Goal: Information Seeking & Learning: Learn about a topic

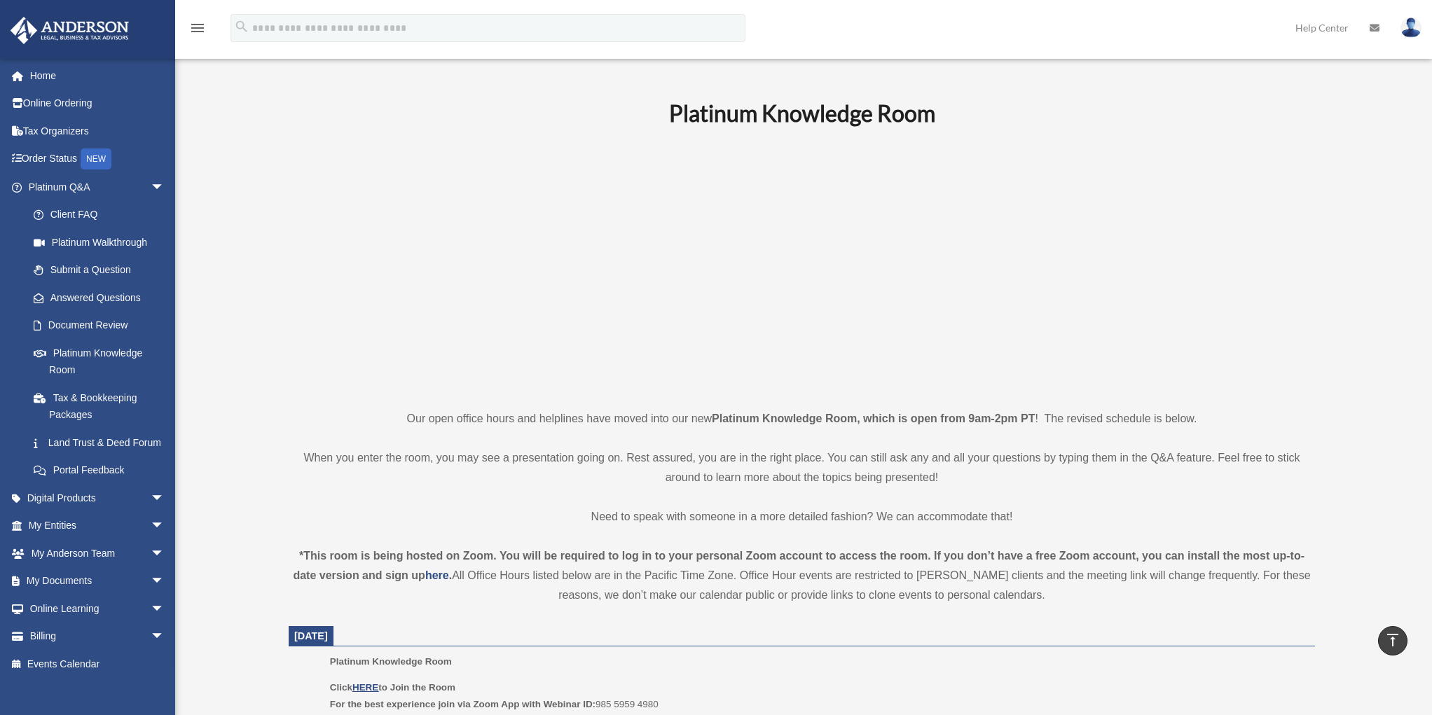
scroll to position [350, 0]
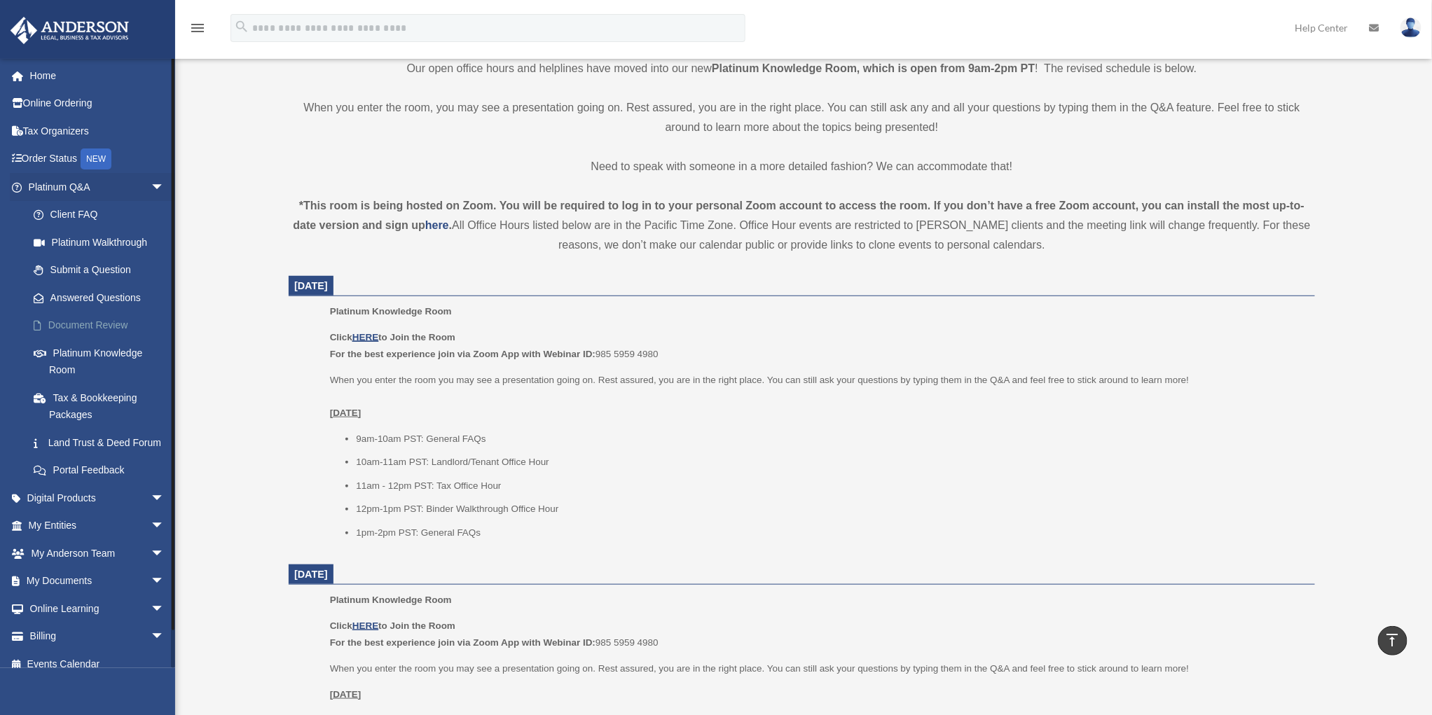
click at [88, 330] on link "Document Review" at bounding box center [103, 326] width 166 height 28
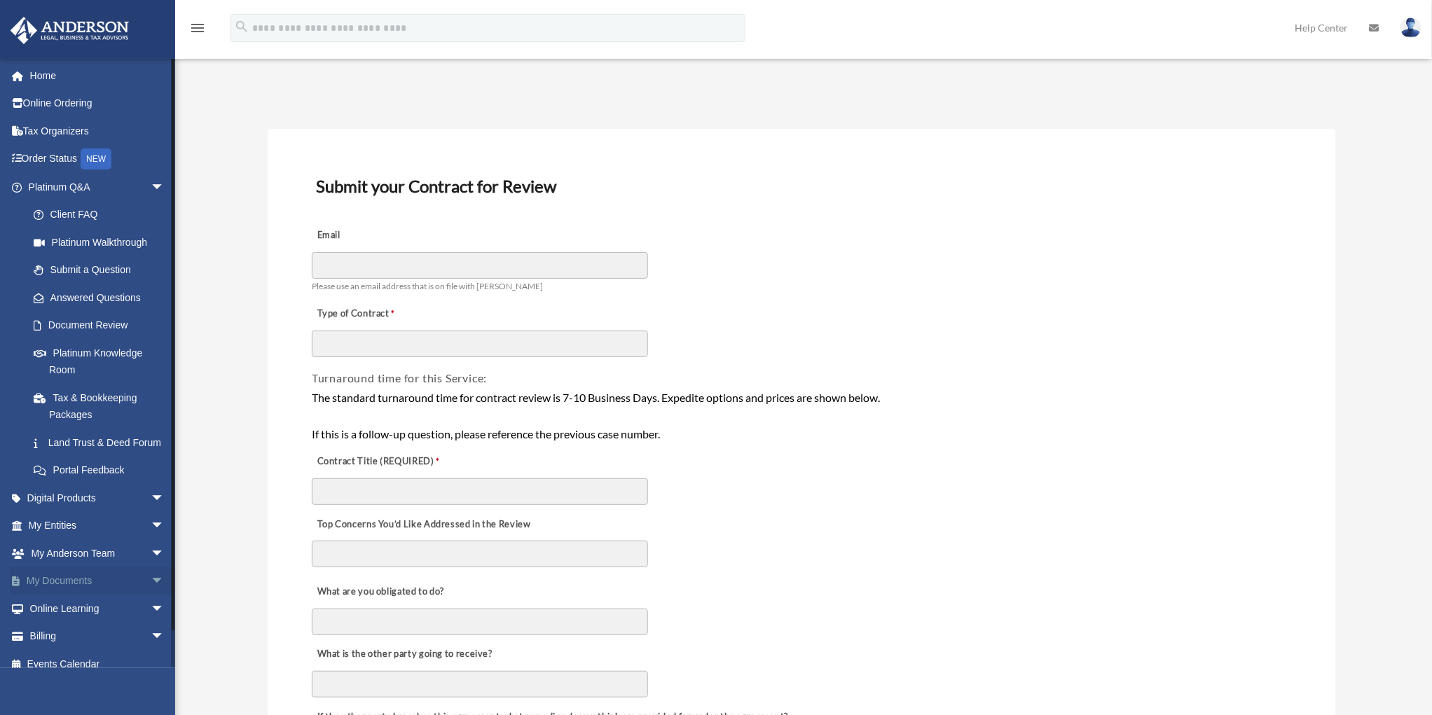
click at [81, 595] on link "My Documents arrow_drop_down" at bounding box center [98, 581] width 176 height 28
click at [151, 596] on span "arrow_drop_down" at bounding box center [165, 581] width 28 height 29
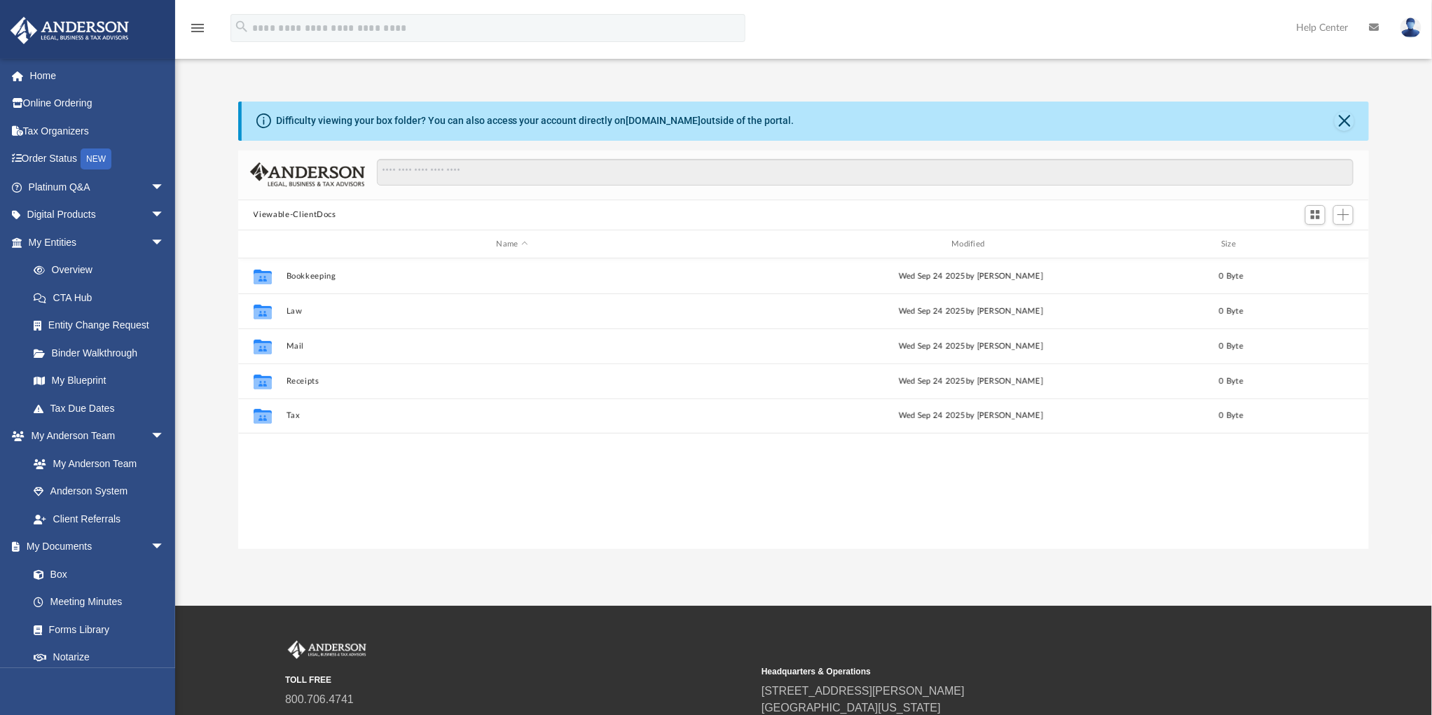
scroll to position [308, 1121]
click at [57, 571] on link "Box" at bounding box center [103, 574] width 166 height 28
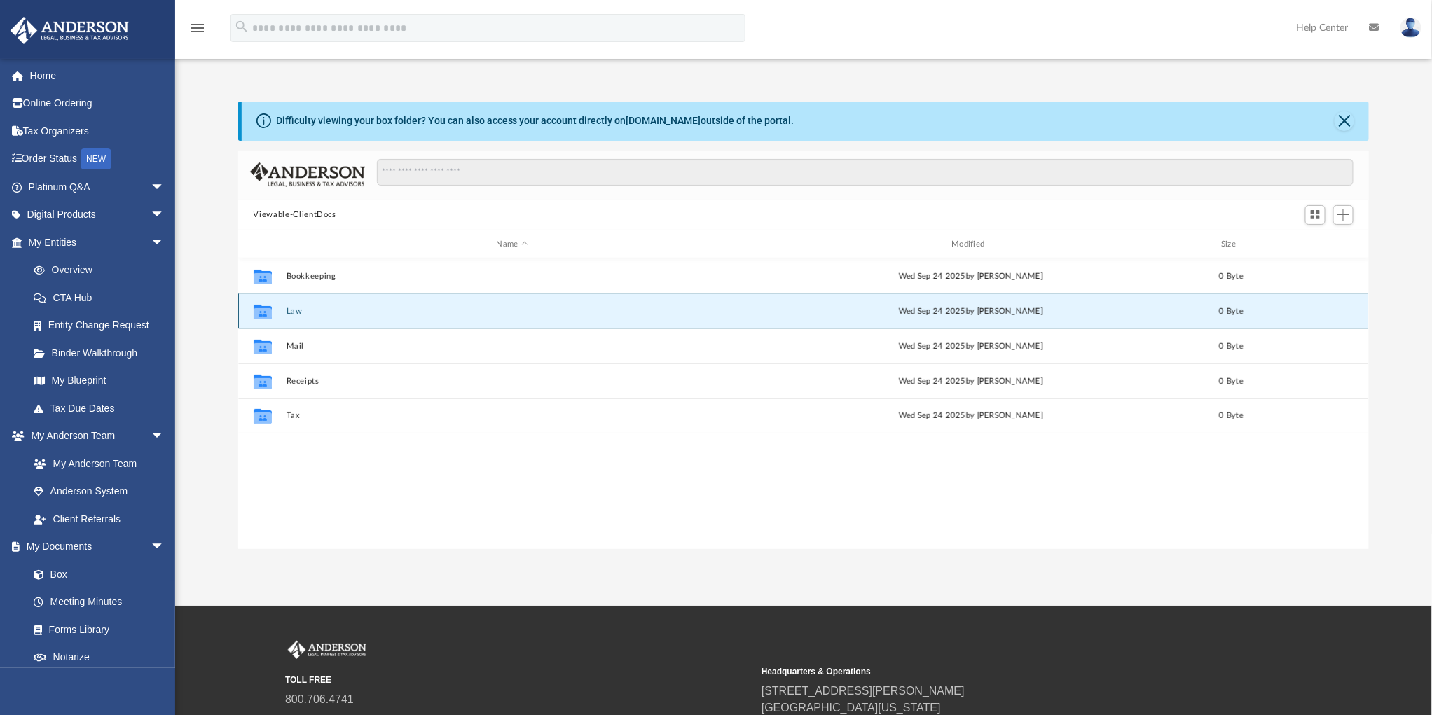
click at [293, 309] on button "Law" at bounding box center [512, 311] width 453 height 9
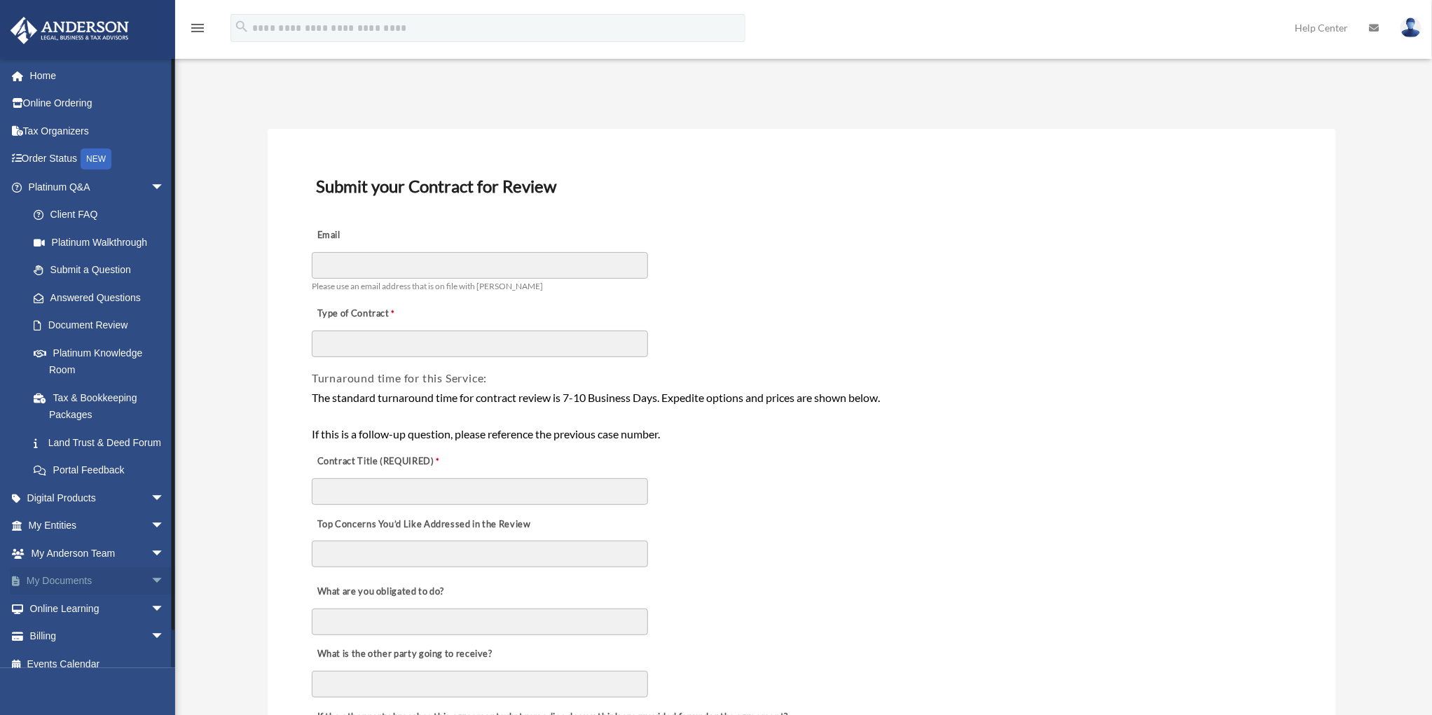
click at [151, 596] on span "arrow_drop_down" at bounding box center [165, 581] width 28 height 29
click at [60, 623] on link "Box" at bounding box center [103, 609] width 166 height 28
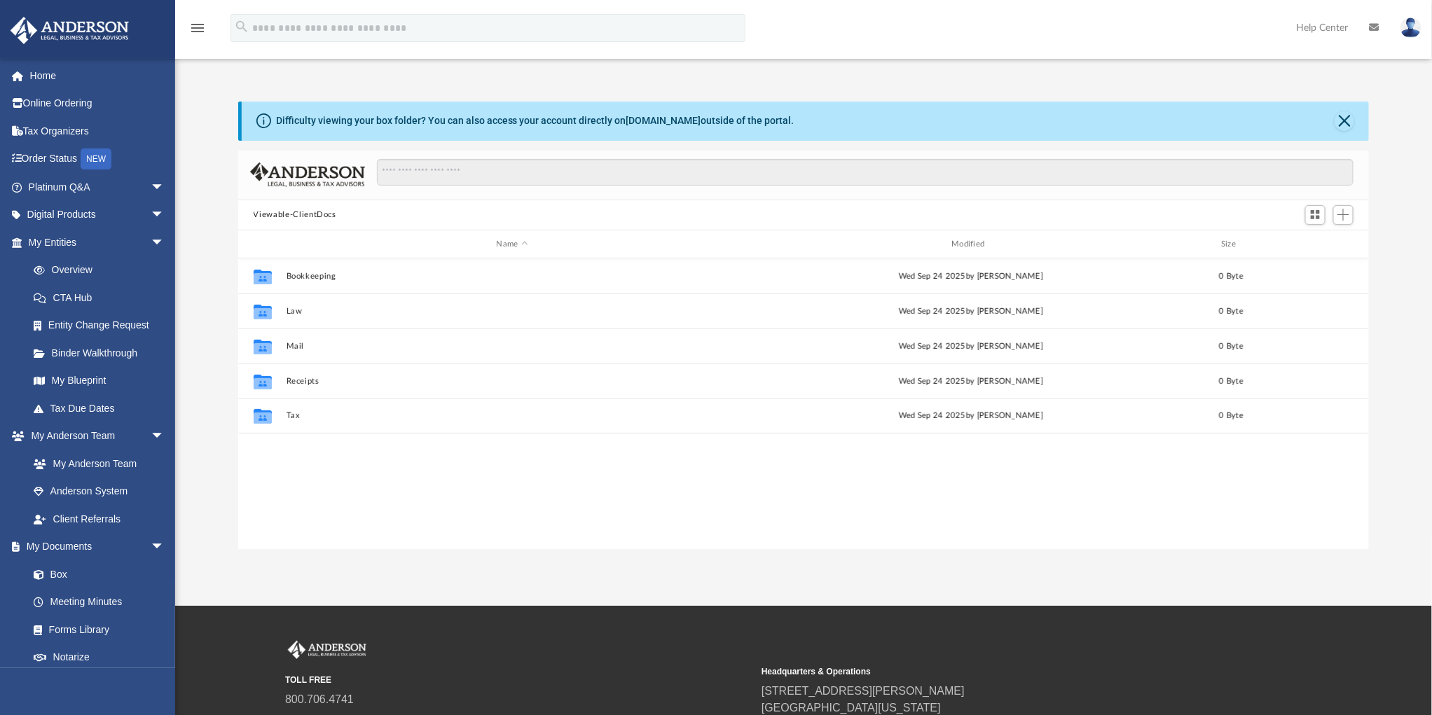
scroll to position [308, 1121]
click at [53, 76] on link "Home" at bounding box center [98, 76] width 176 height 28
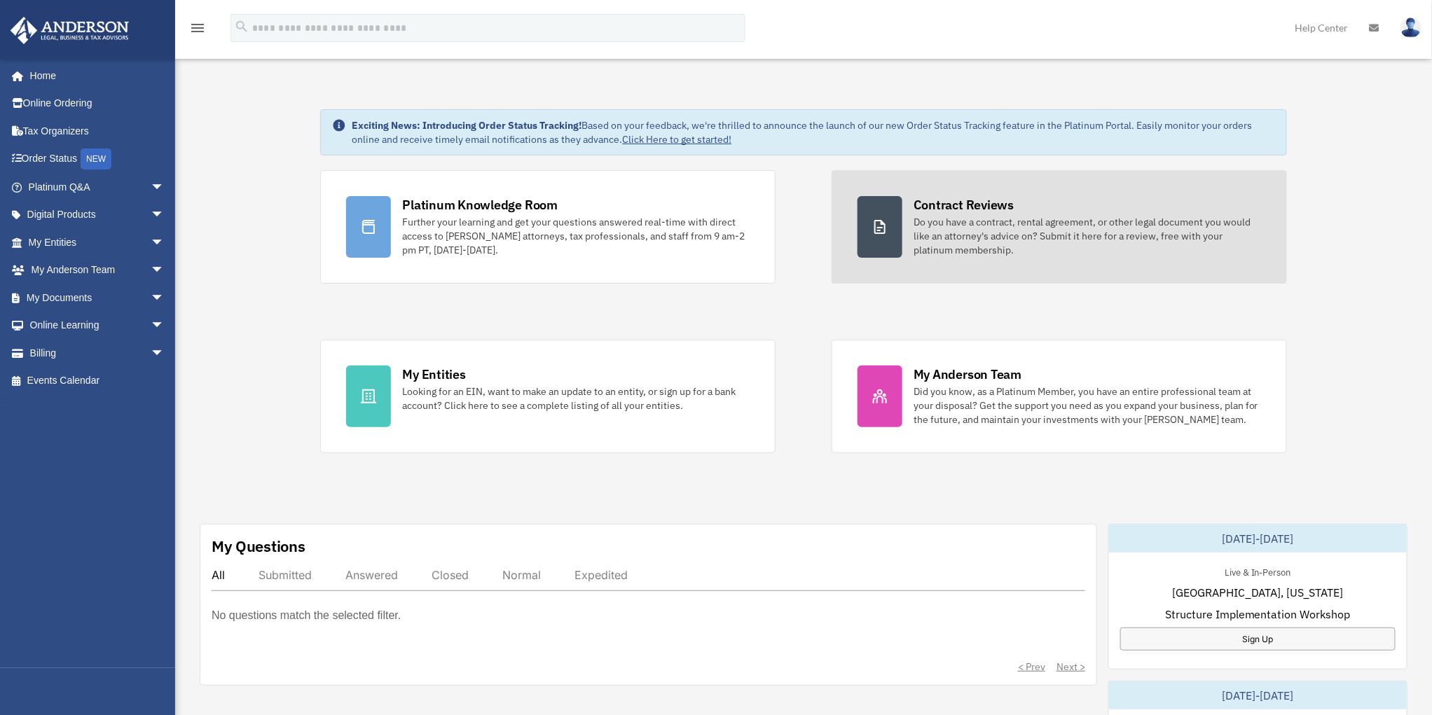
click at [958, 219] on div "Do you have a contract, rental agreement, or other legal document you would lik…" at bounding box center [1087, 236] width 347 height 42
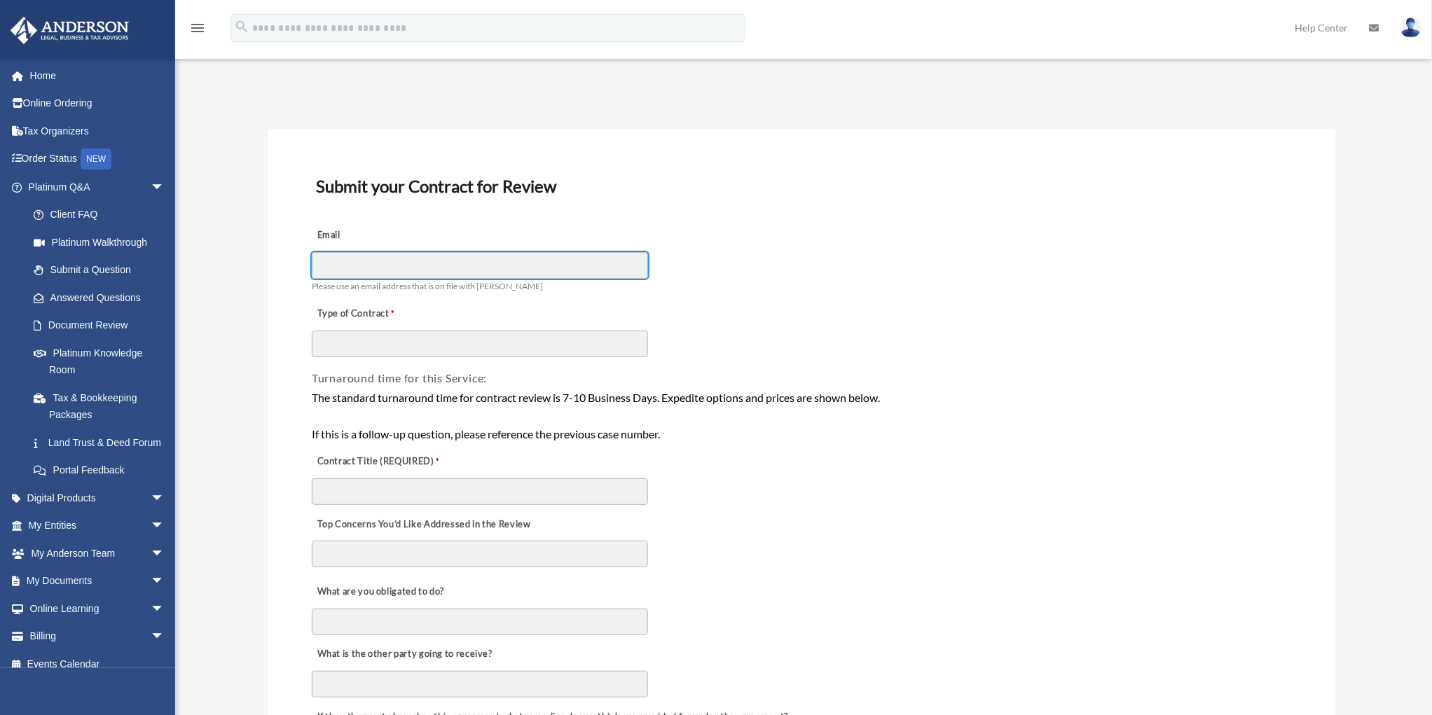
click at [368, 263] on input "Email" at bounding box center [480, 265] width 336 height 27
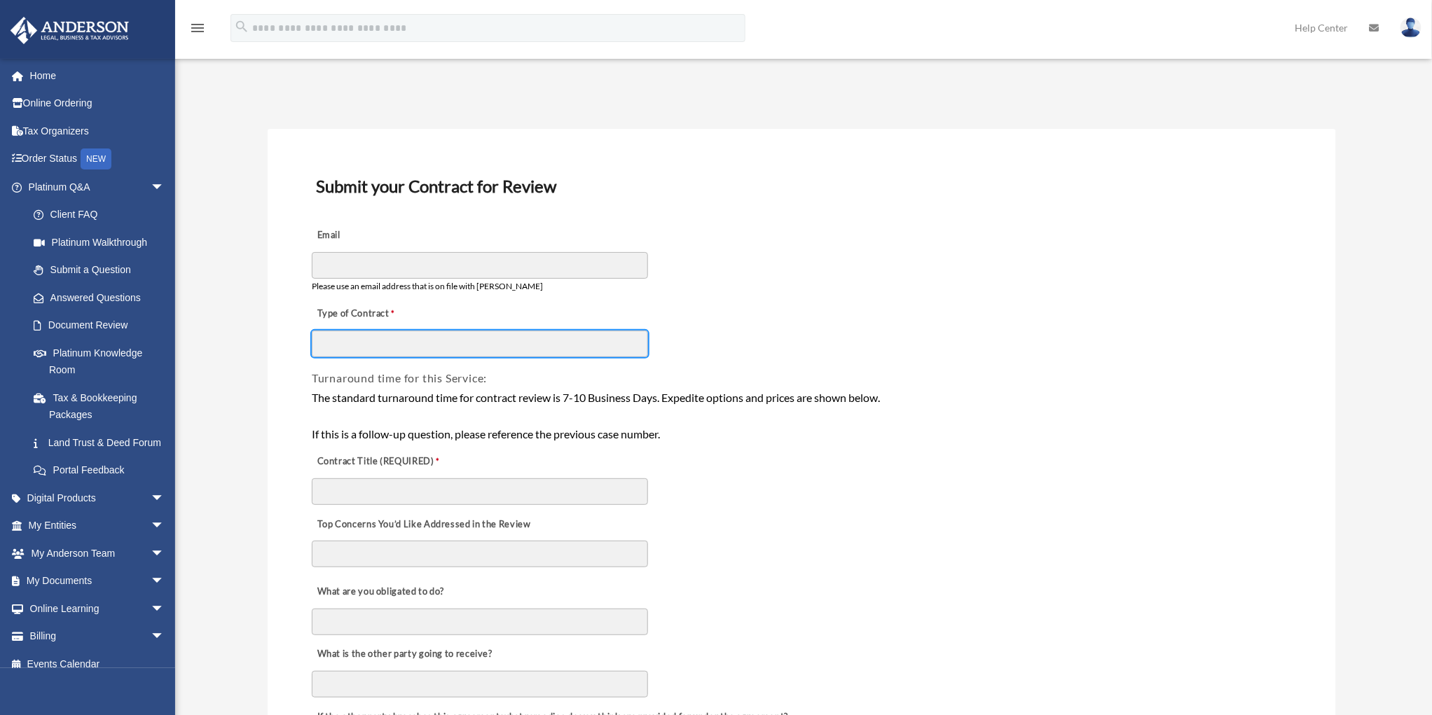
click at [356, 341] on input "Type of Contract" at bounding box center [480, 344] width 336 height 27
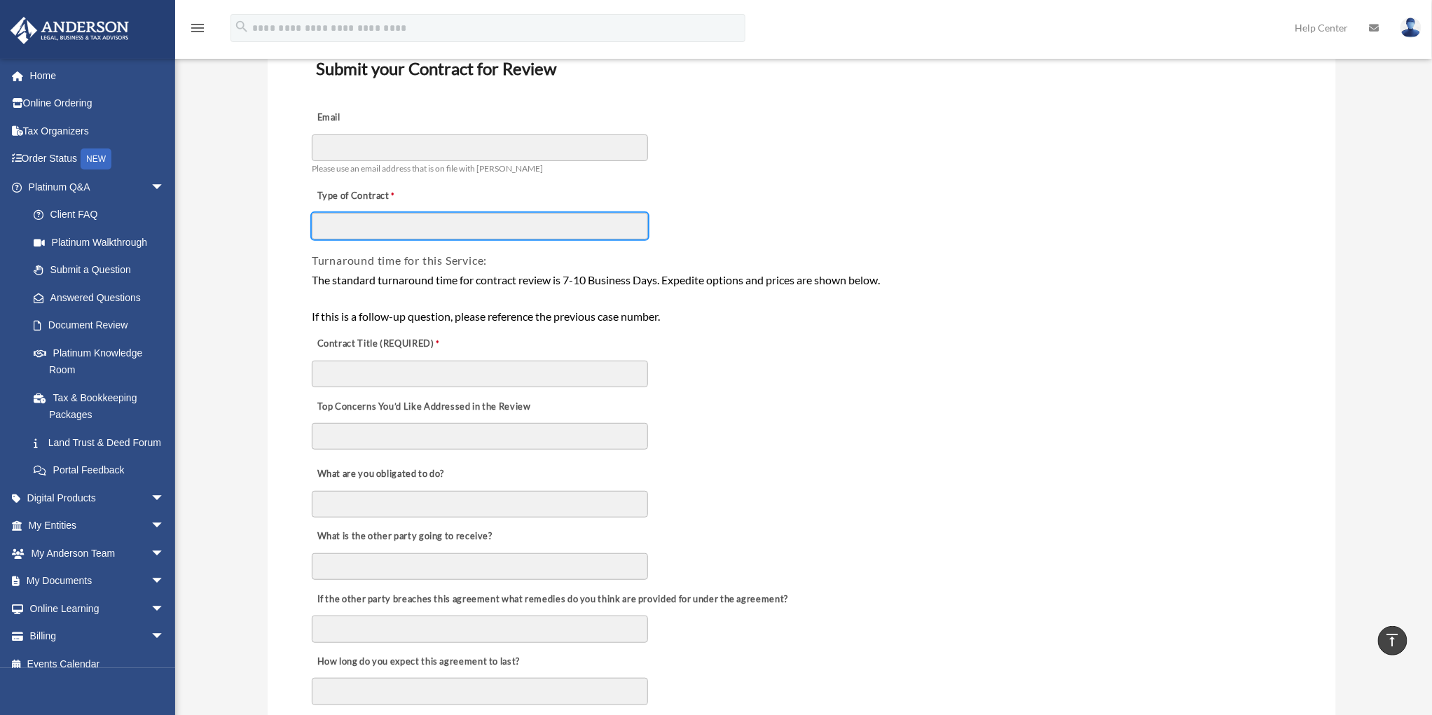
scroll to position [91, 0]
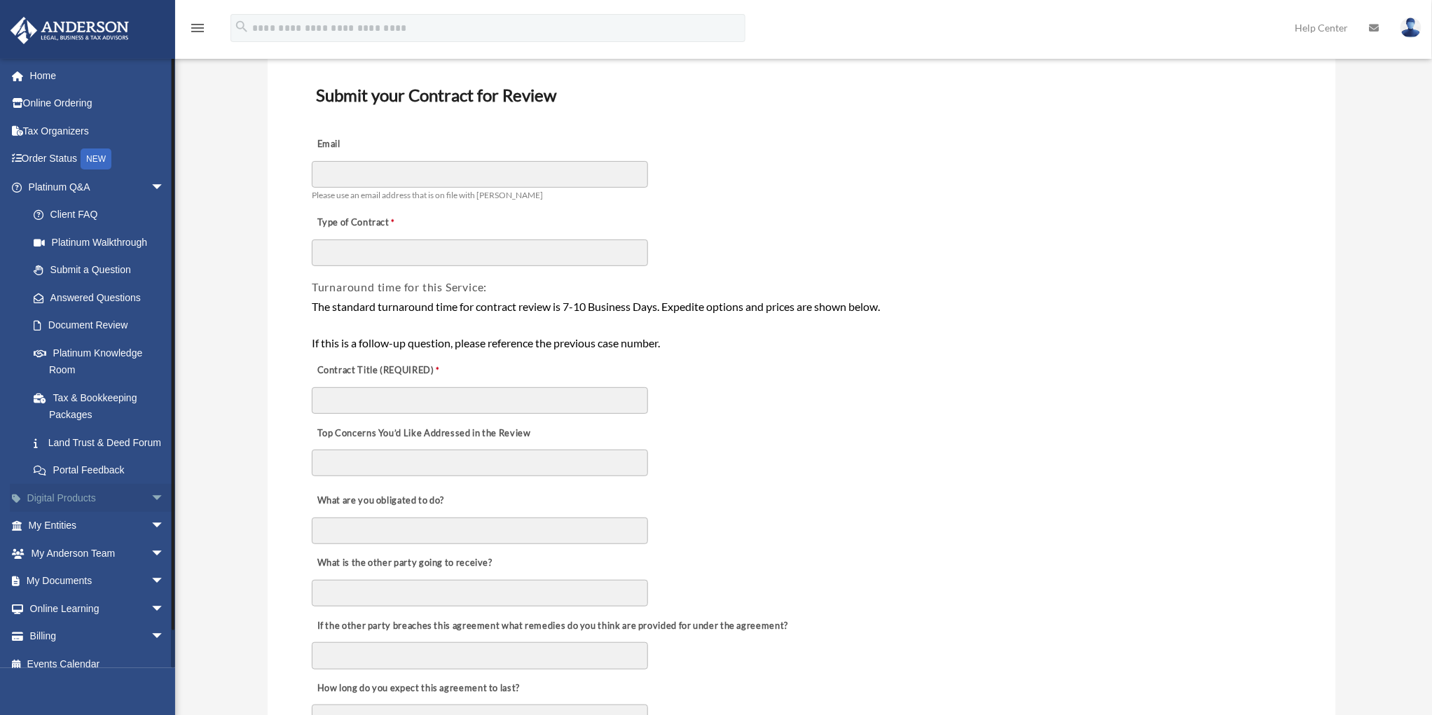
click at [120, 512] on link "Digital Products arrow_drop_down" at bounding box center [98, 498] width 176 height 28
click at [151, 513] on span "arrow_drop_down" at bounding box center [165, 498] width 28 height 29
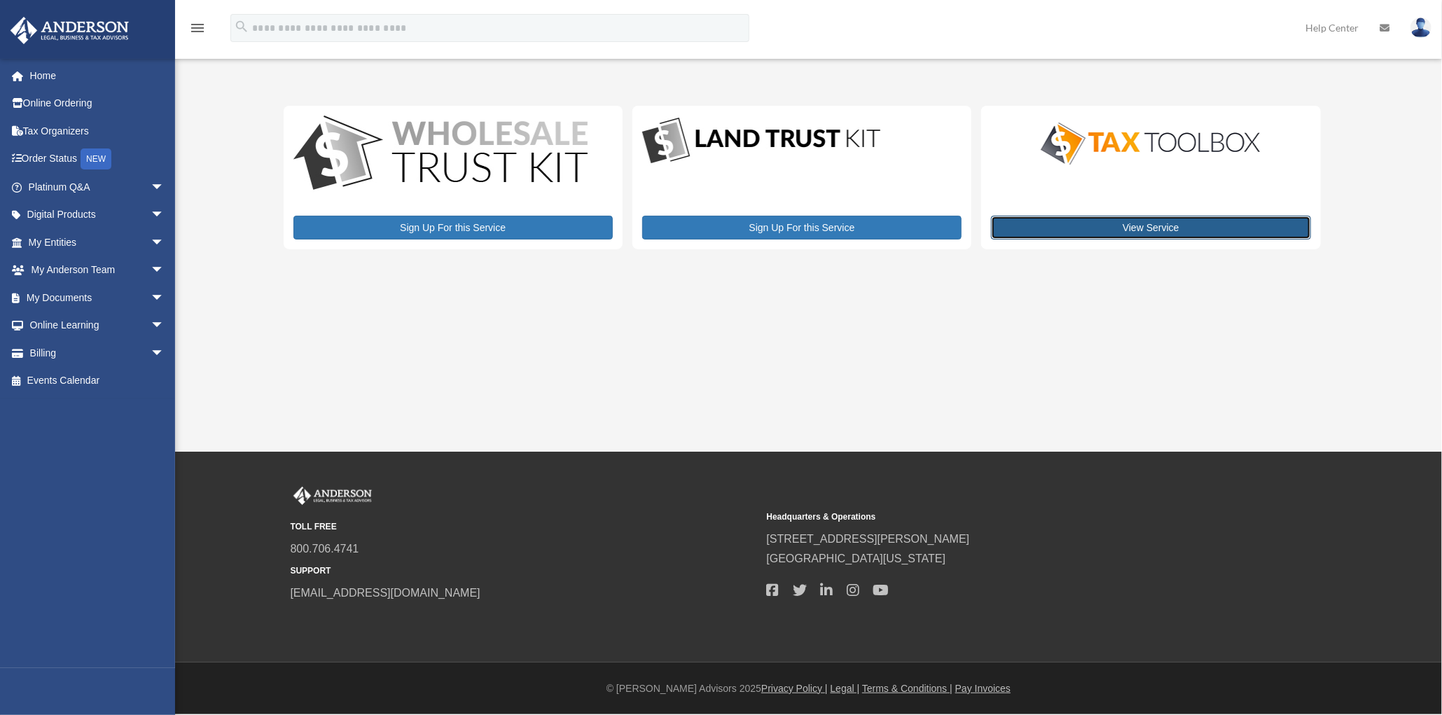
click at [1139, 223] on link "View Service" at bounding box center [1150, 228] width 319 height 24
click at [1234, 390] on div "My Services [EMAIL_ADDRESS][DOMAIN_NAME] Sign Out [EMAIL_ADDRESS][DOMAIN_NAME] …" at bounding box center [721, 226] width 1442 height 452
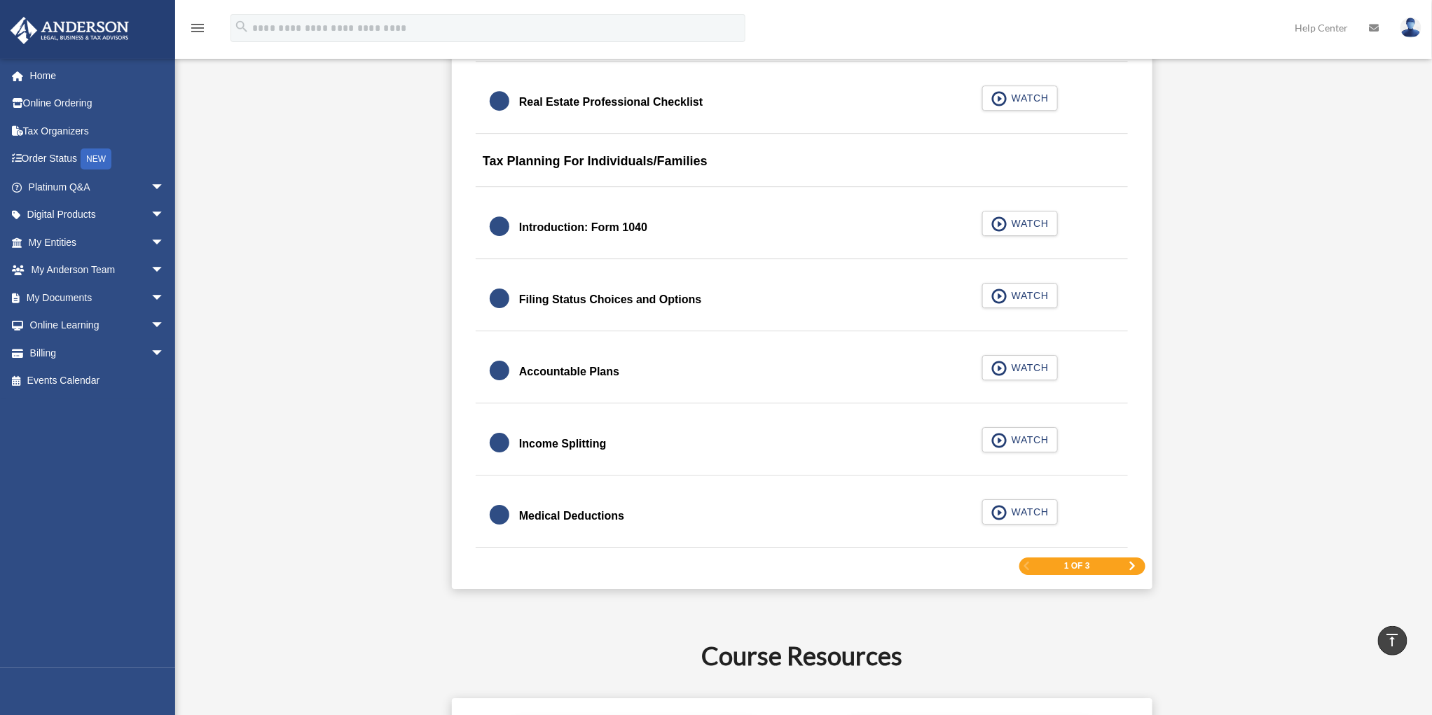
scroll to position [2101, 0]
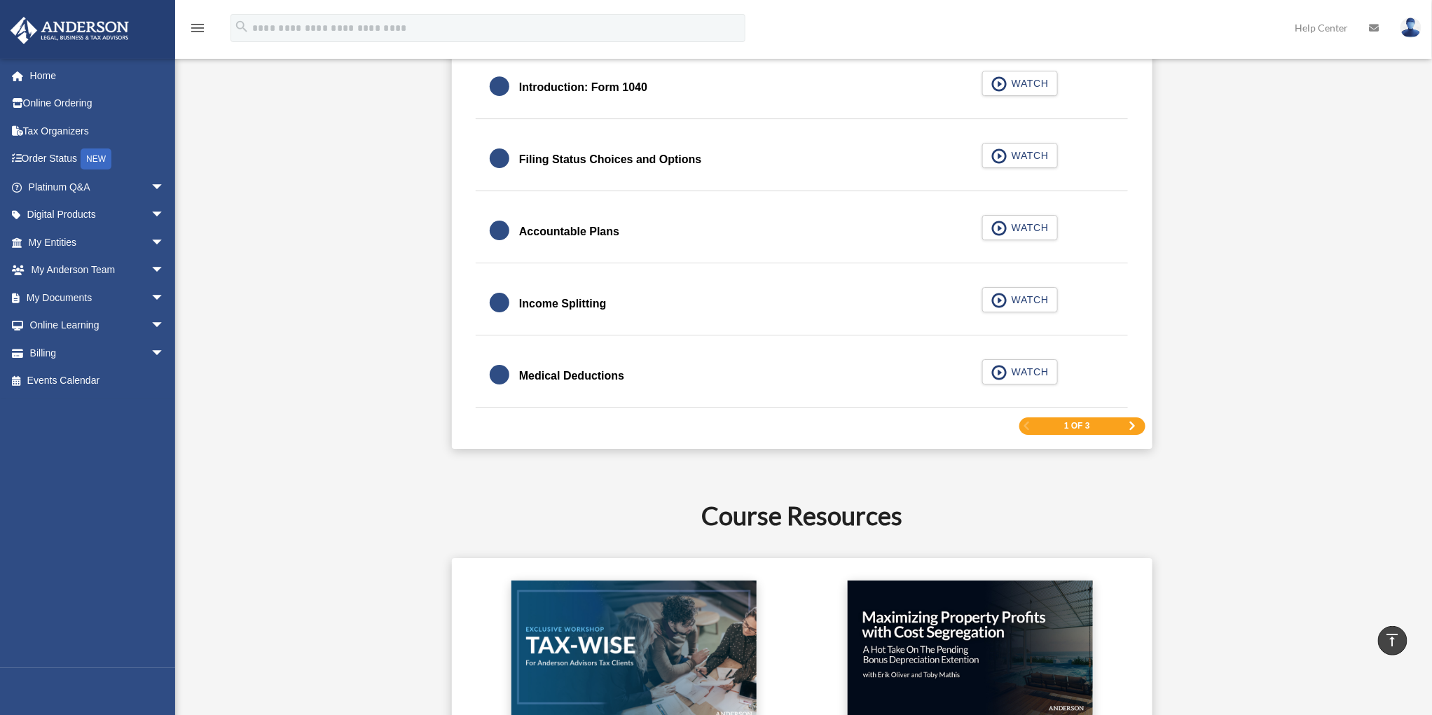
click at [1121, 421] on div "1 of 3" at bounding box center [1082, 427] width 126 height 18
click at [1131, 422] on span "Next Page" at bounding box center [1132, 426] width 8 height 8
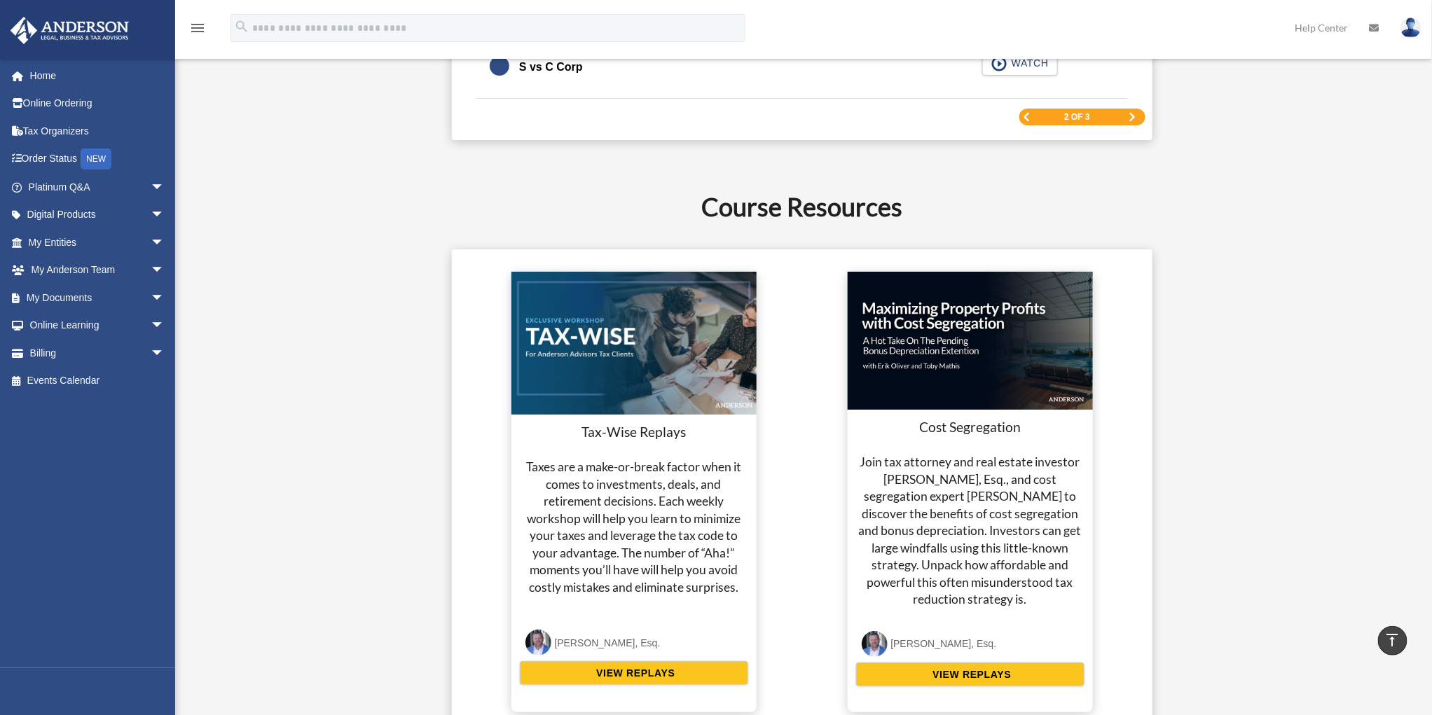
scroll to position [2217, 0]
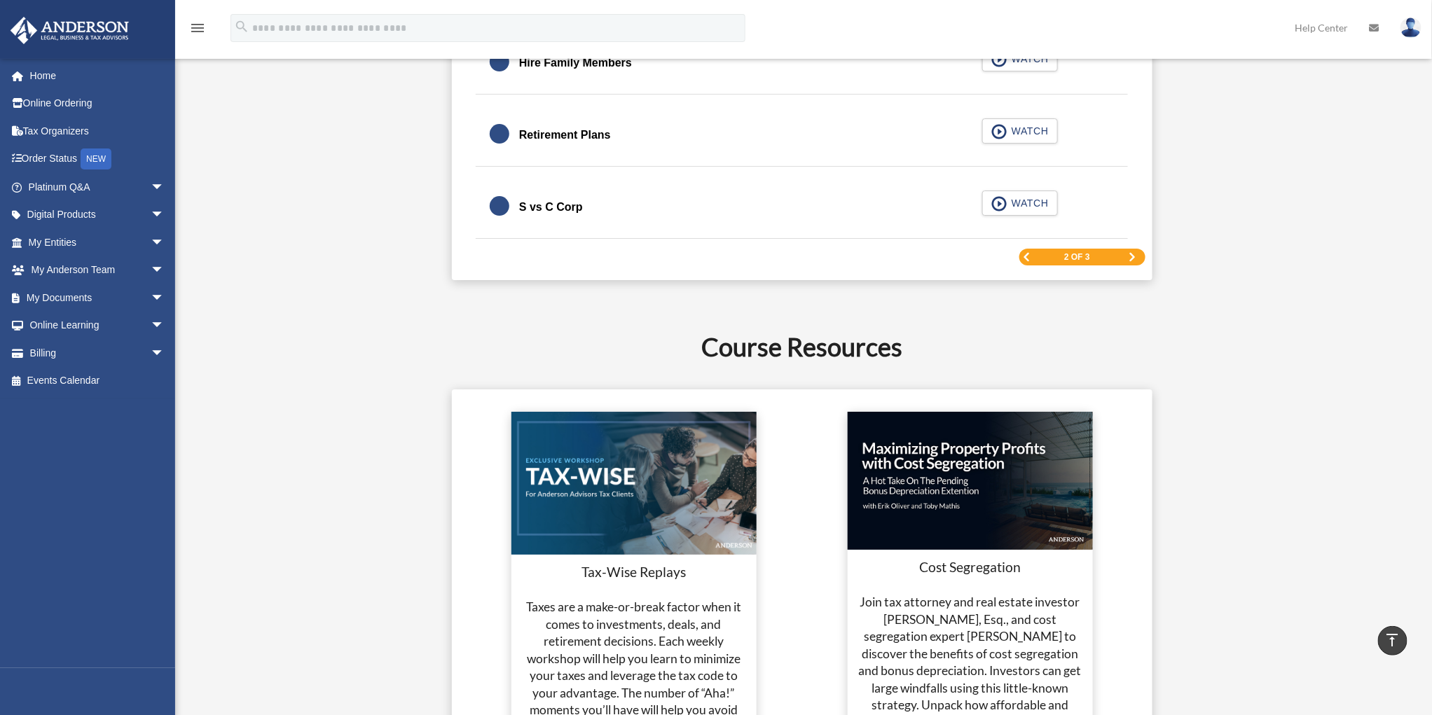
click at [1134, 253] on span "Next Page" at bounding box center [1132, 257] width 8 height 8
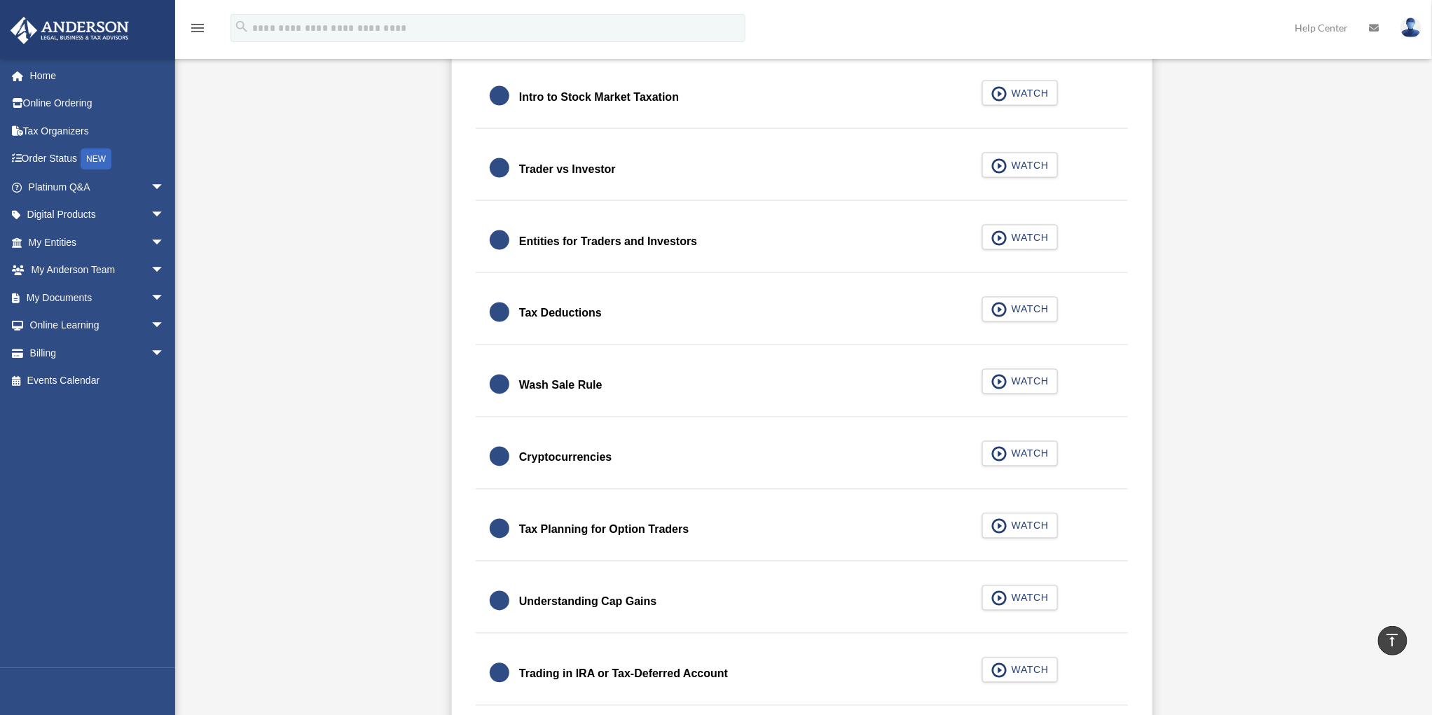
scroll to position [745, 0]
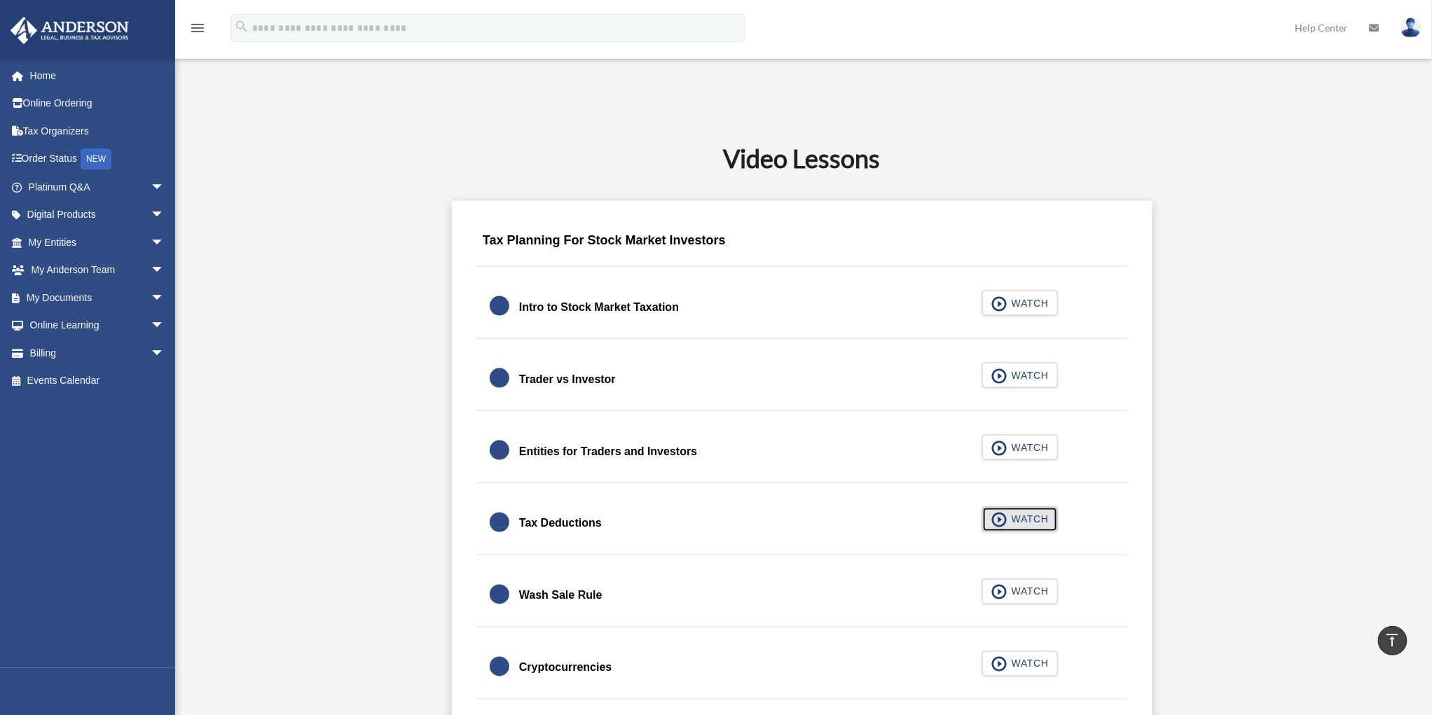
click at [1030, 514] on span "WATCH" at bounding box center [1027, 520] width 41 height 14
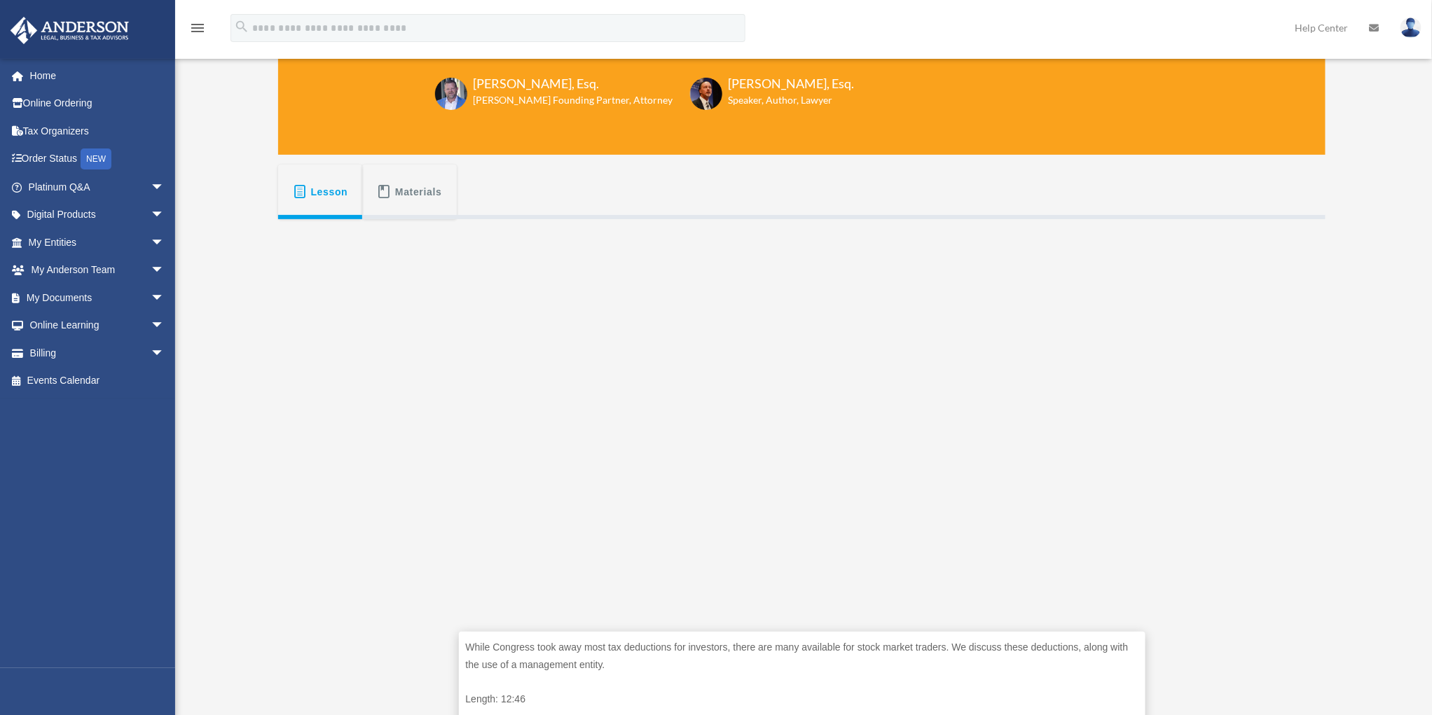
scroll to position [145, 0]
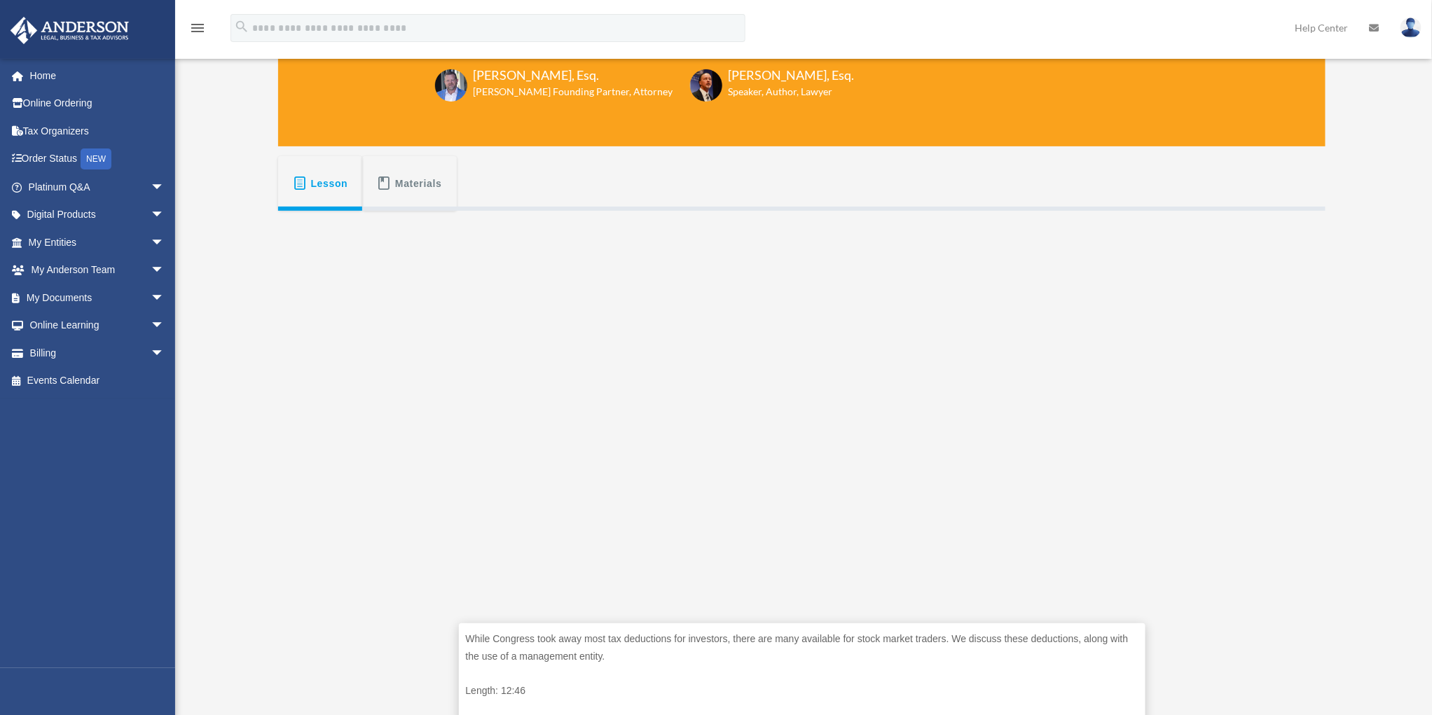
click at [422, 191] on span "Materials" at bounding box center [418, 183] width 47 height 25
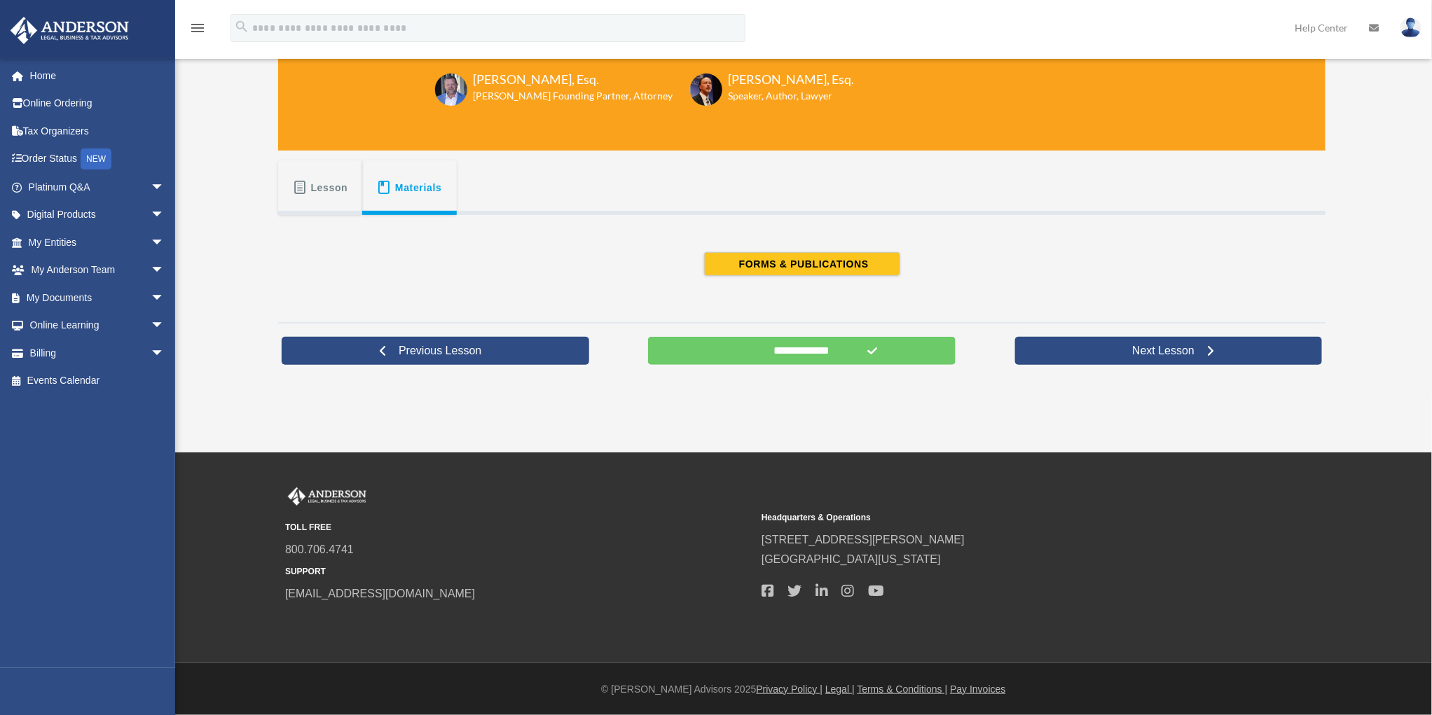
scroll to position [140, 0]
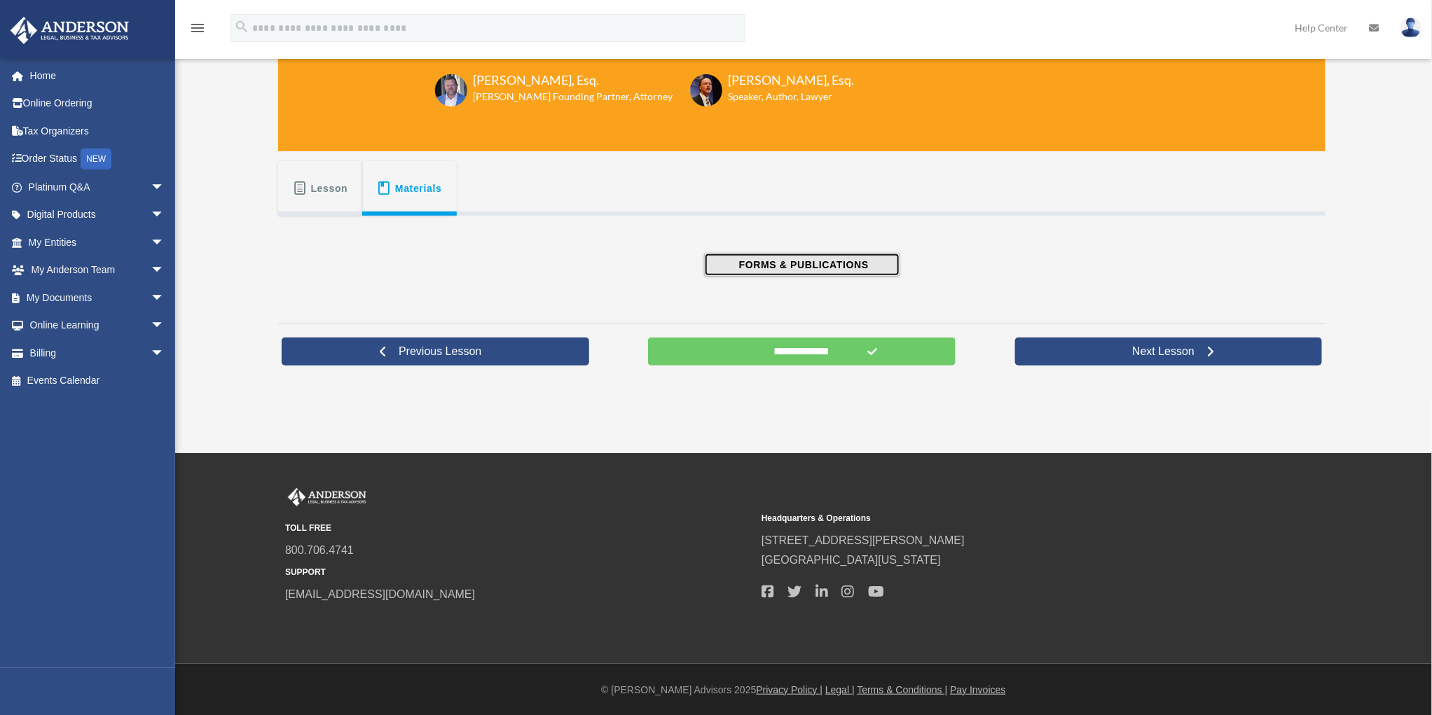
click at [752, 261] on span "FORMS & PUBLICATIONS" at bounding box center [802, 265] width 134 height 14
click at [304, 190] on span at bounding box center [300, 188] width 15 height 14
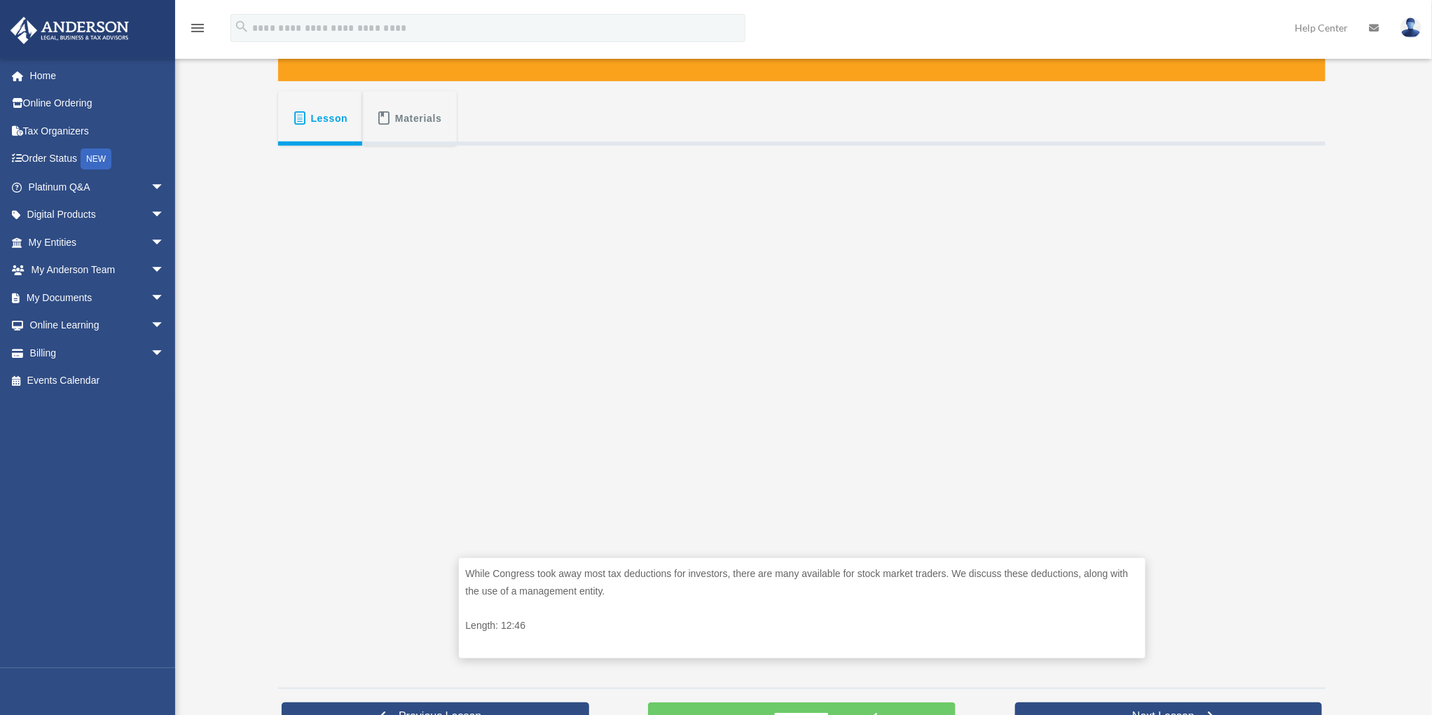
scroll to position [0, 0]
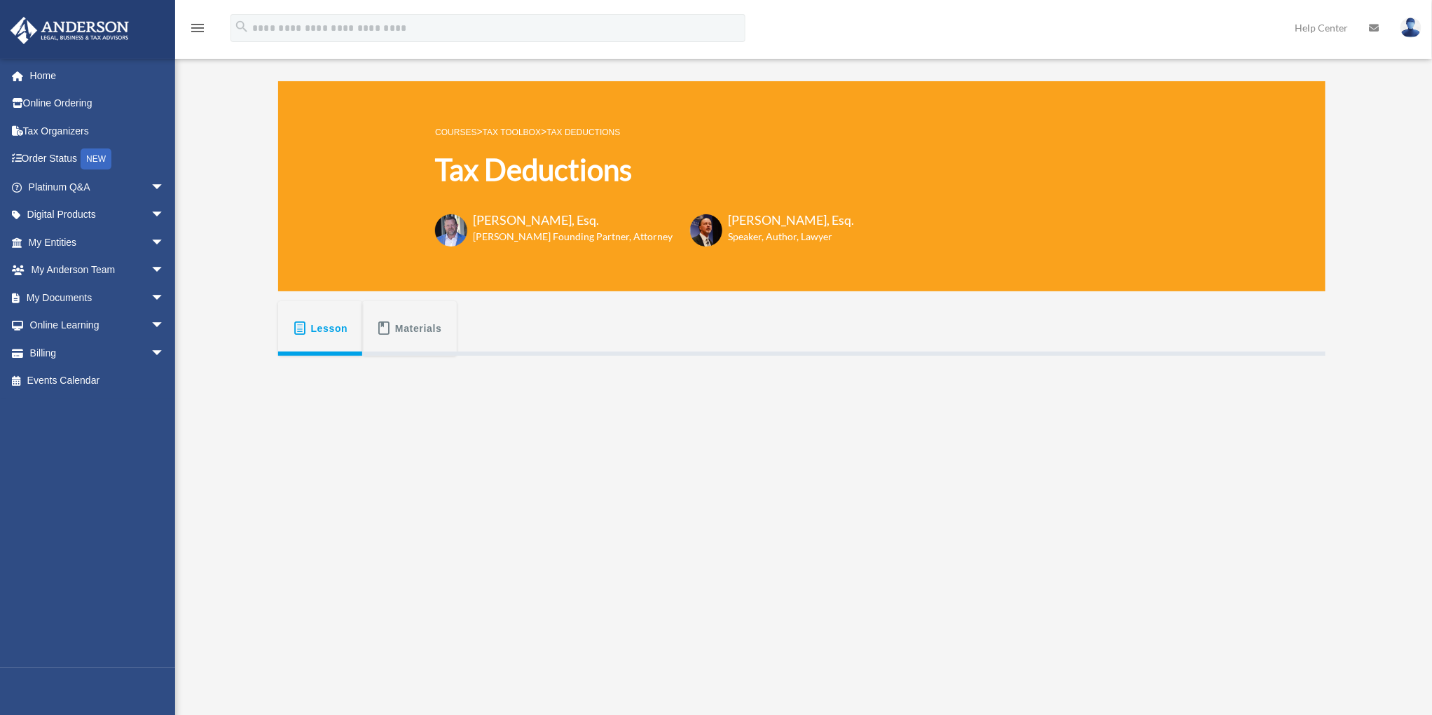
click at [587, 131] on link "Tax Deductions" at bounding box center [583, 133] width 74 height 10
click at [515, 128] on link "Tax Toolbox" at bounding box center [512, 133] width 58 height 10
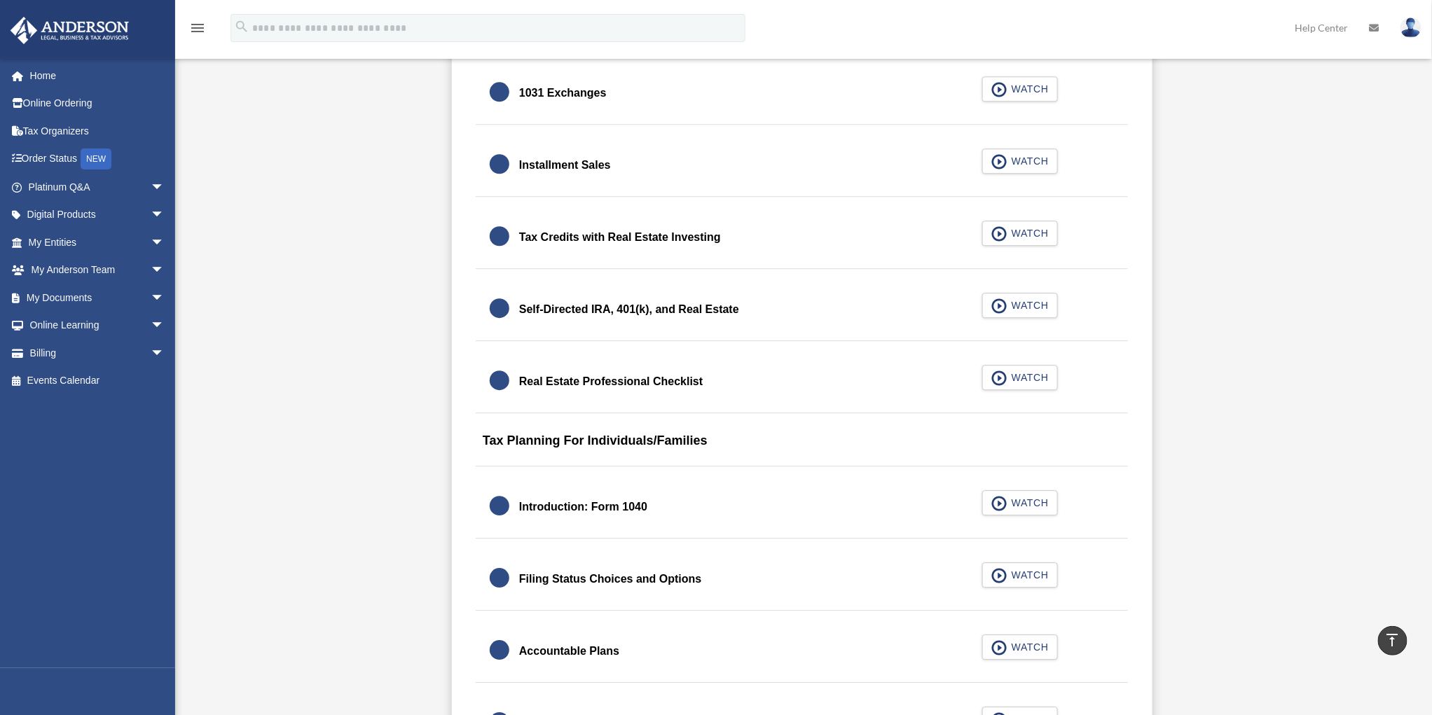
scroll to position [1962, 0]
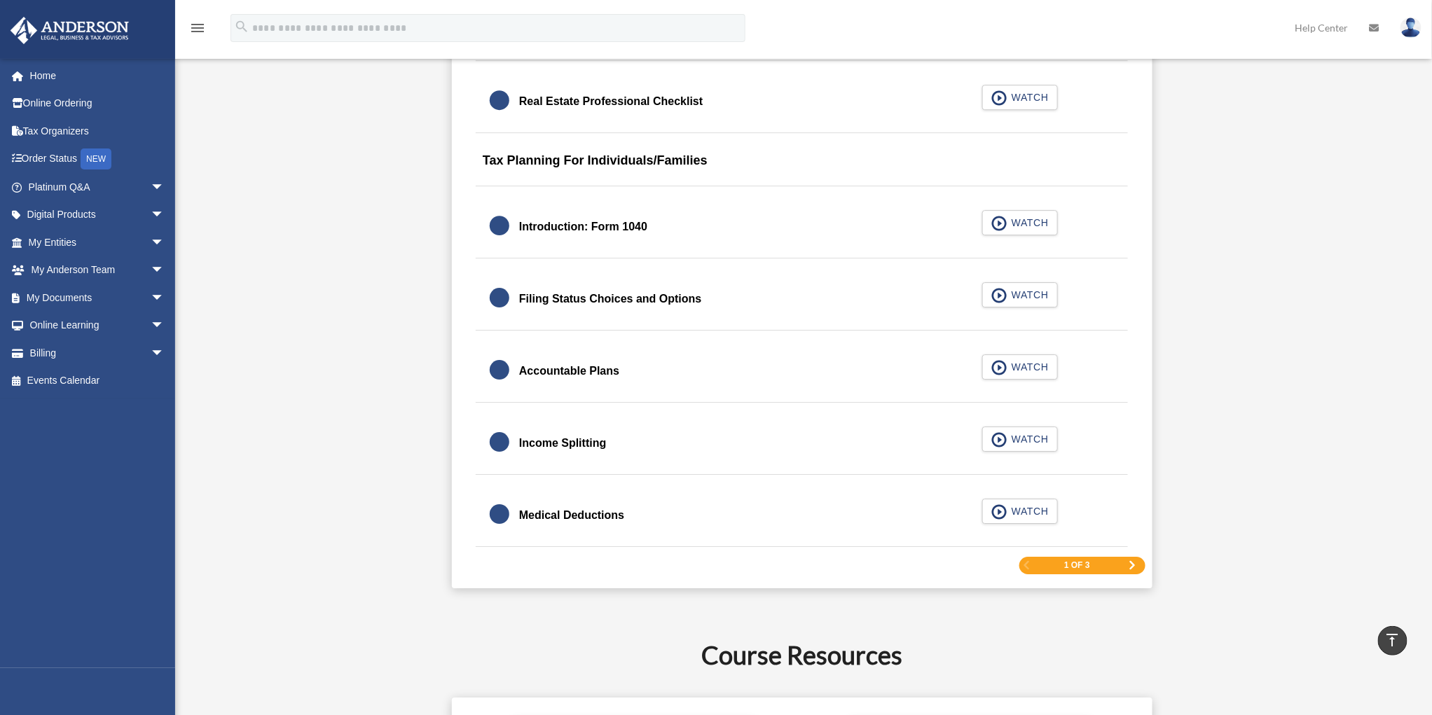
click at [1125, 559] on div "1 of 3" at bounding box center [1082, 566] width 126 height 18
click at [1133, 561] on span "Next Page" at bounding box center [1132, 565] width 8 height 8
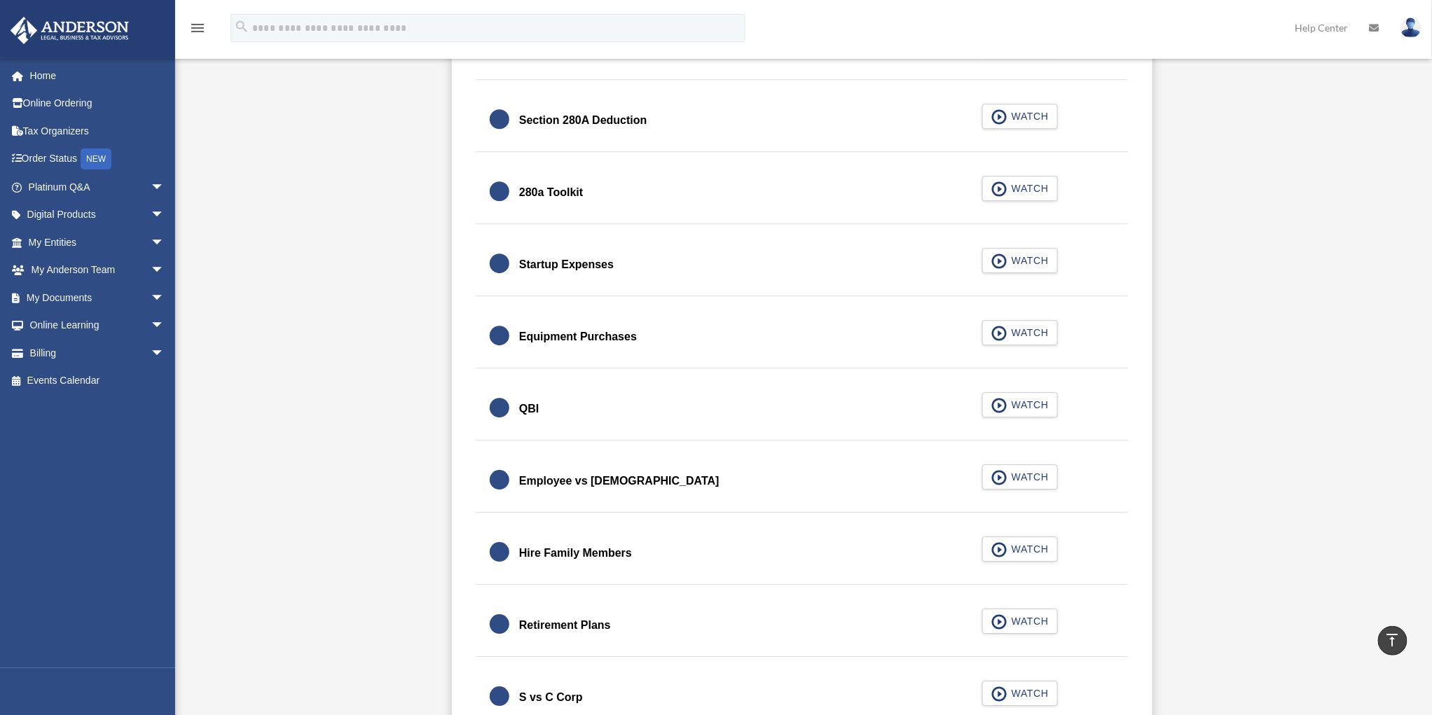
scroll to position [1796, 0]
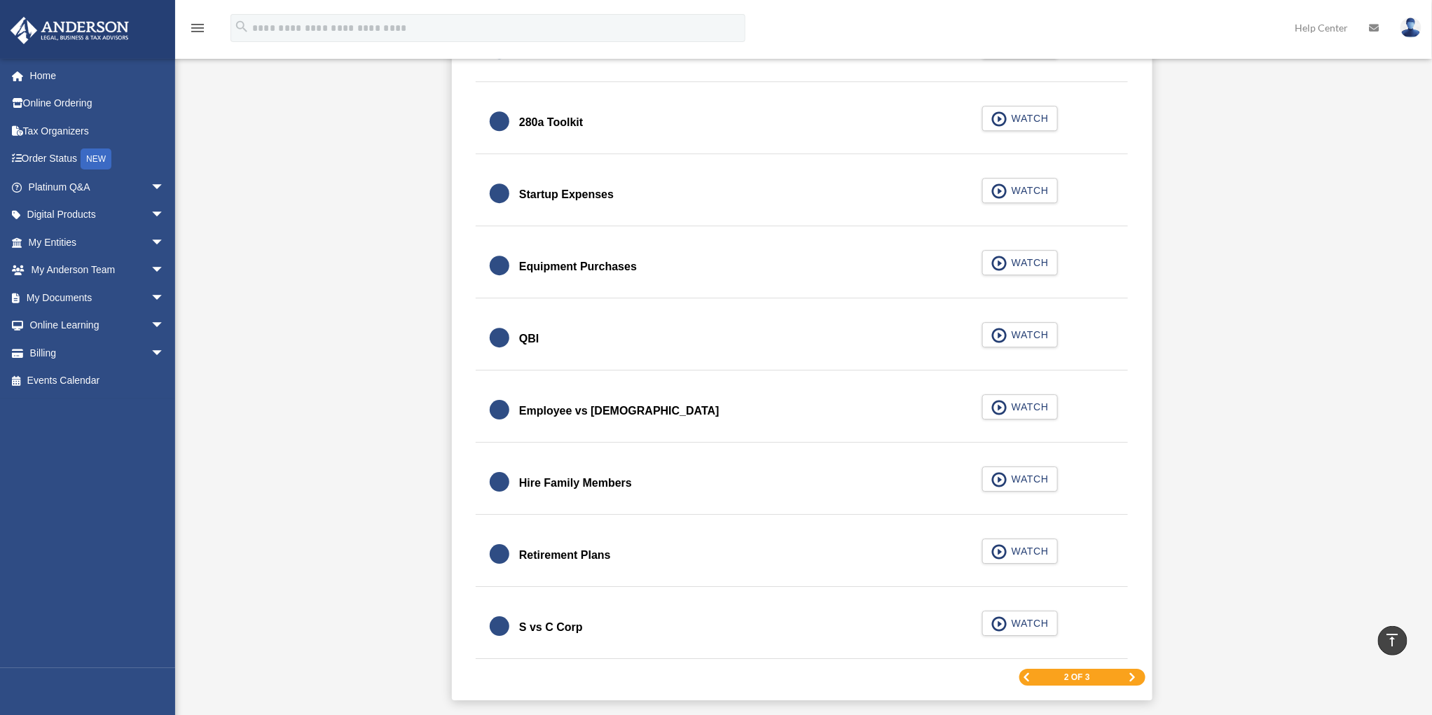
click at [625, 474] on div "Hire Family Members" at bounding box center [575, 484] width 113 height 20
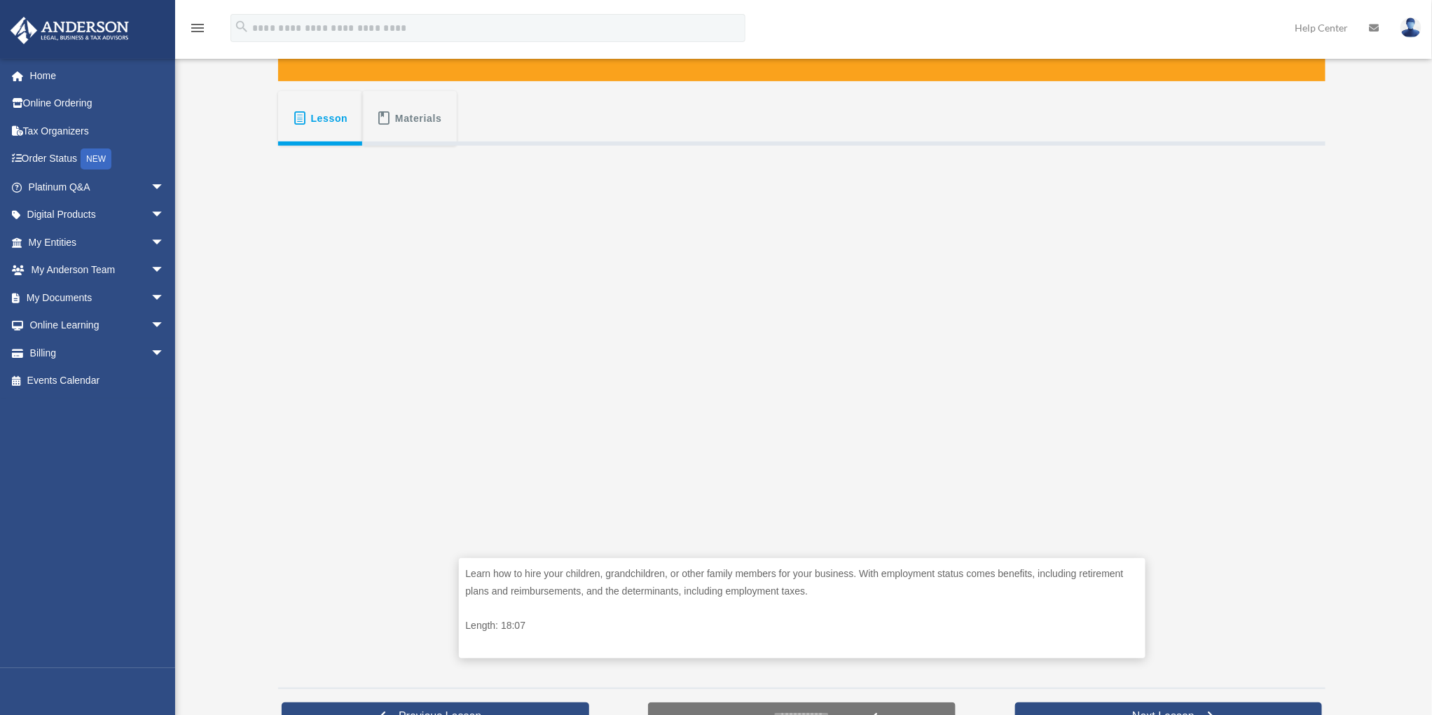
scroll to position [350, 0]
